Goal: Transaction & Acquisition: Purchase product/service

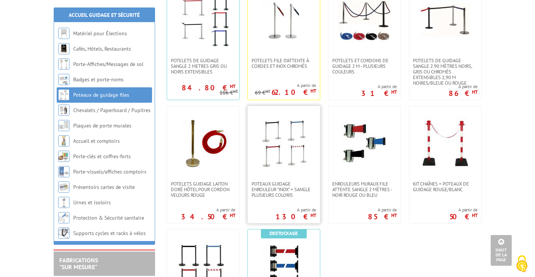
scroll to position [184, 0]
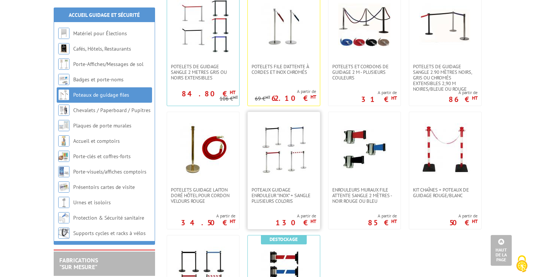
click at [295, 137] on img at bounding box center [283, 149] width 53 height 53
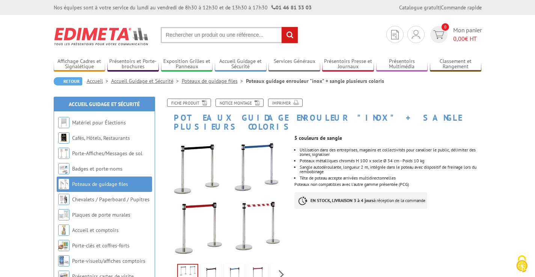
scroll to position [38, 0]
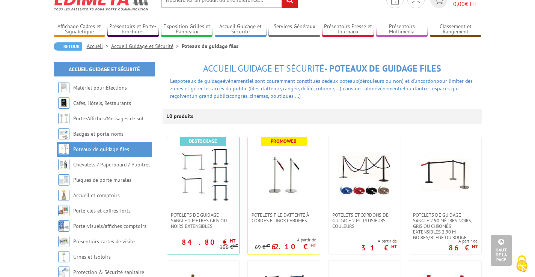
scroll to position [33, 0]
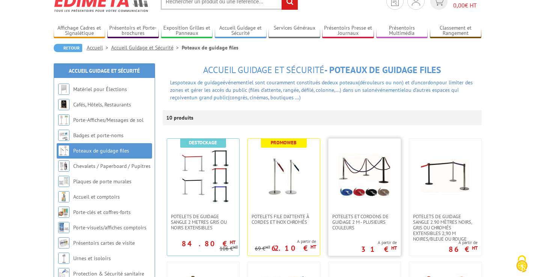
click at [360, 172] on img at bounding box center [364, 176] width 53 height 53
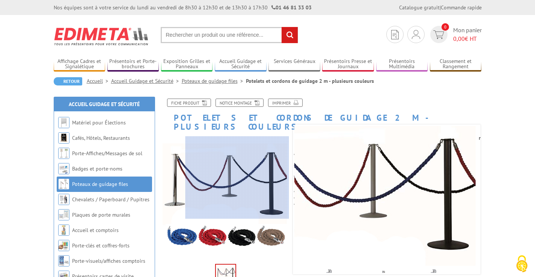
click at [271, 178] on div at bounding box center [237, 178] width 104 height 83
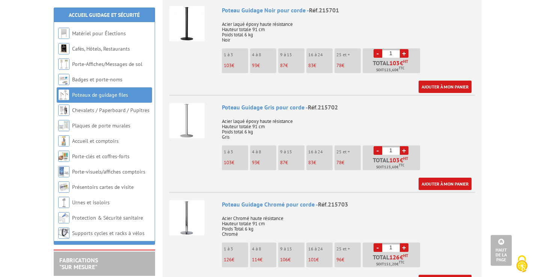
scroll to position [300, 0]
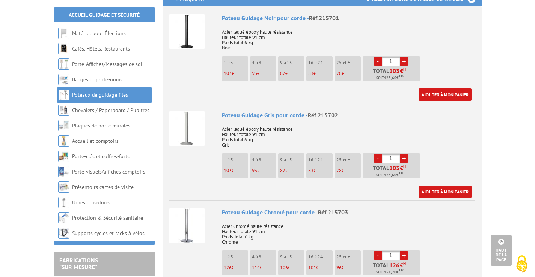
click at [198, 123] on img at bounding box center [186, 128] width 35 height 35
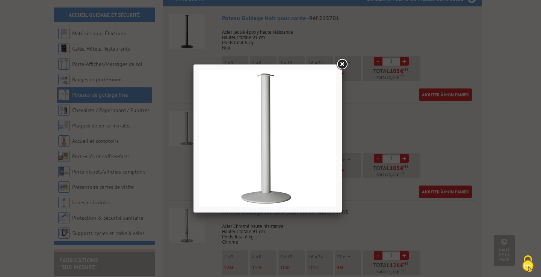
click at [347, 61] on link at bounding box center [342, 65] width 14 height 14
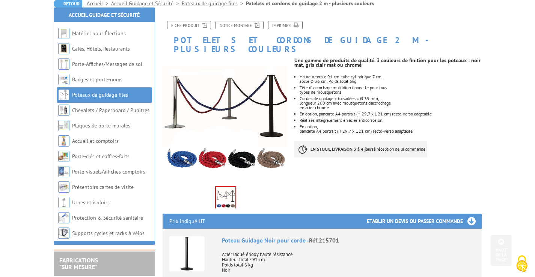
scroll to position [38, 0]
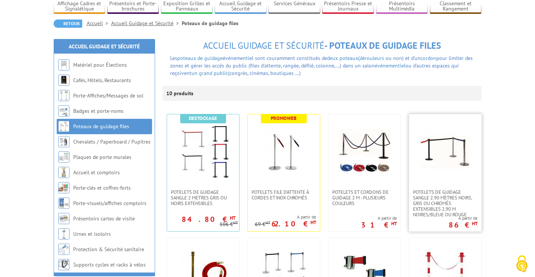
scroll to position [71, 0]
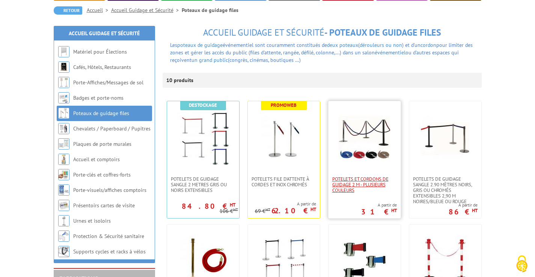
click at [351, 183] on span "Potelets et cordons de guidage 2 m - plusieurs couleurs" at bounding box center [364, 184] width 65 height 17
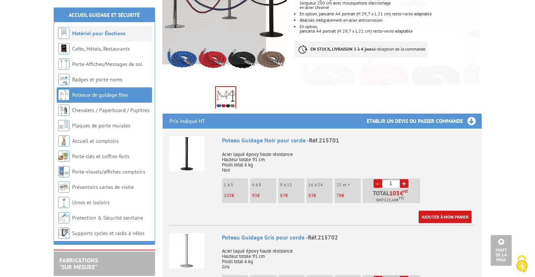
scroll to position [188, 0]
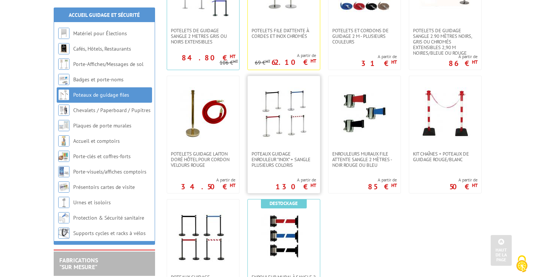
scroll to position [221, 0]
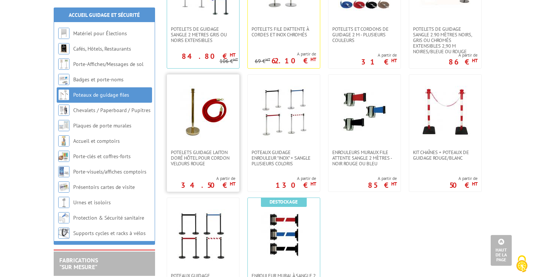
click at [221, 117] on img at bounding box center [203, 112] width 53 height 53
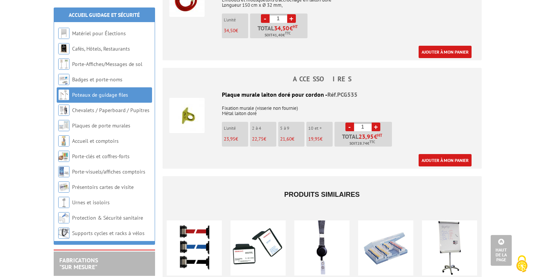
scroll to position [413, 0]
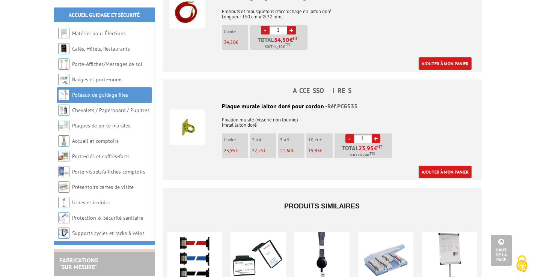
click at [188, 121] on img at bounding box center [186, 127] width 35 height 35
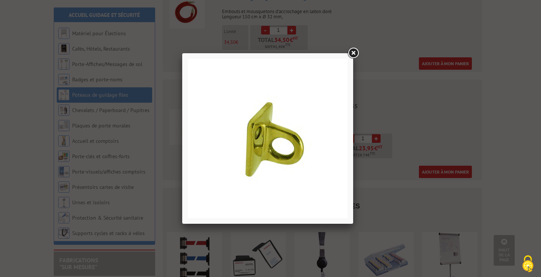
click at [357, 53] on link at bounding box center [353, 54] width 14 height 14
